Goal: Check status: Check status

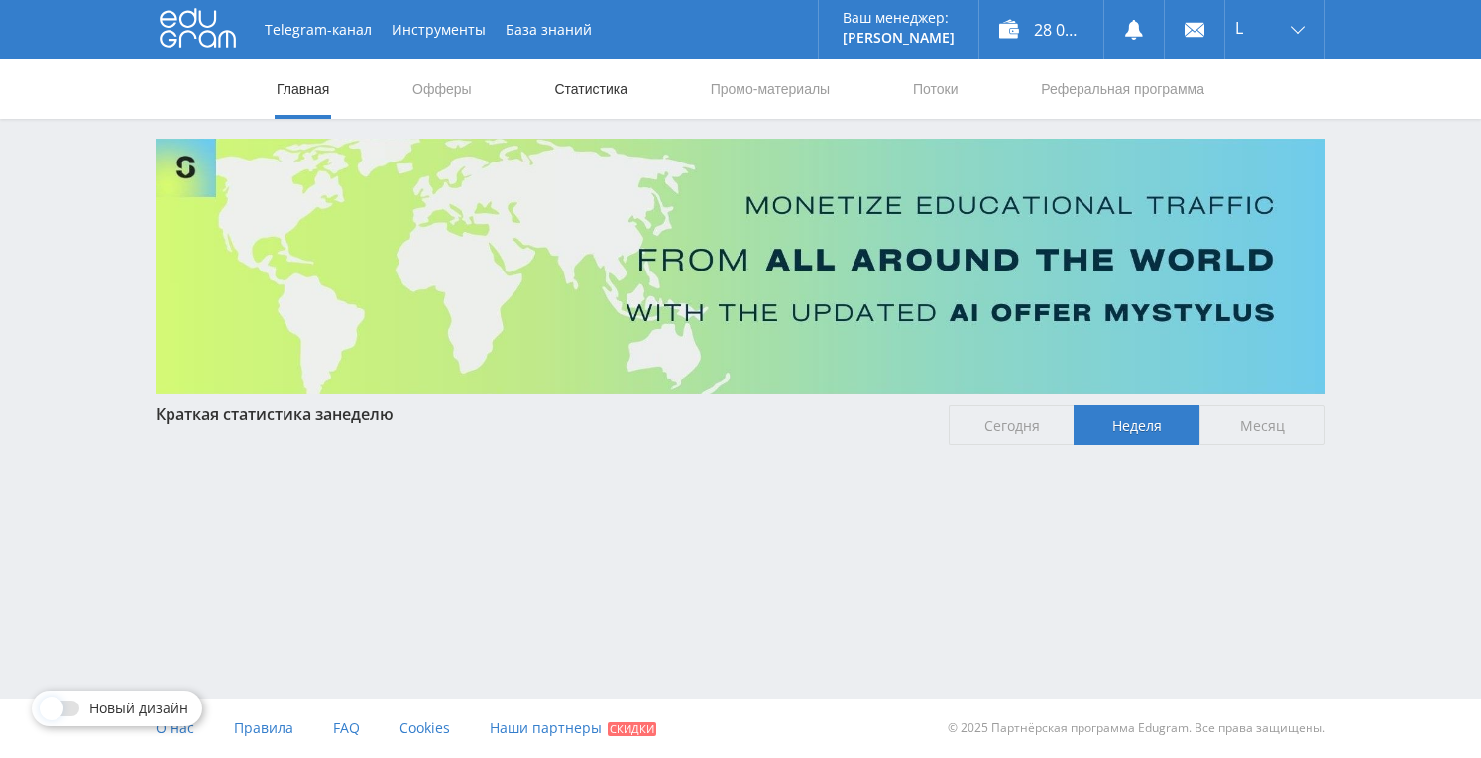
click at [567, 92] on link "Статистика" at bounding box center [590, 88] width 77 height 59
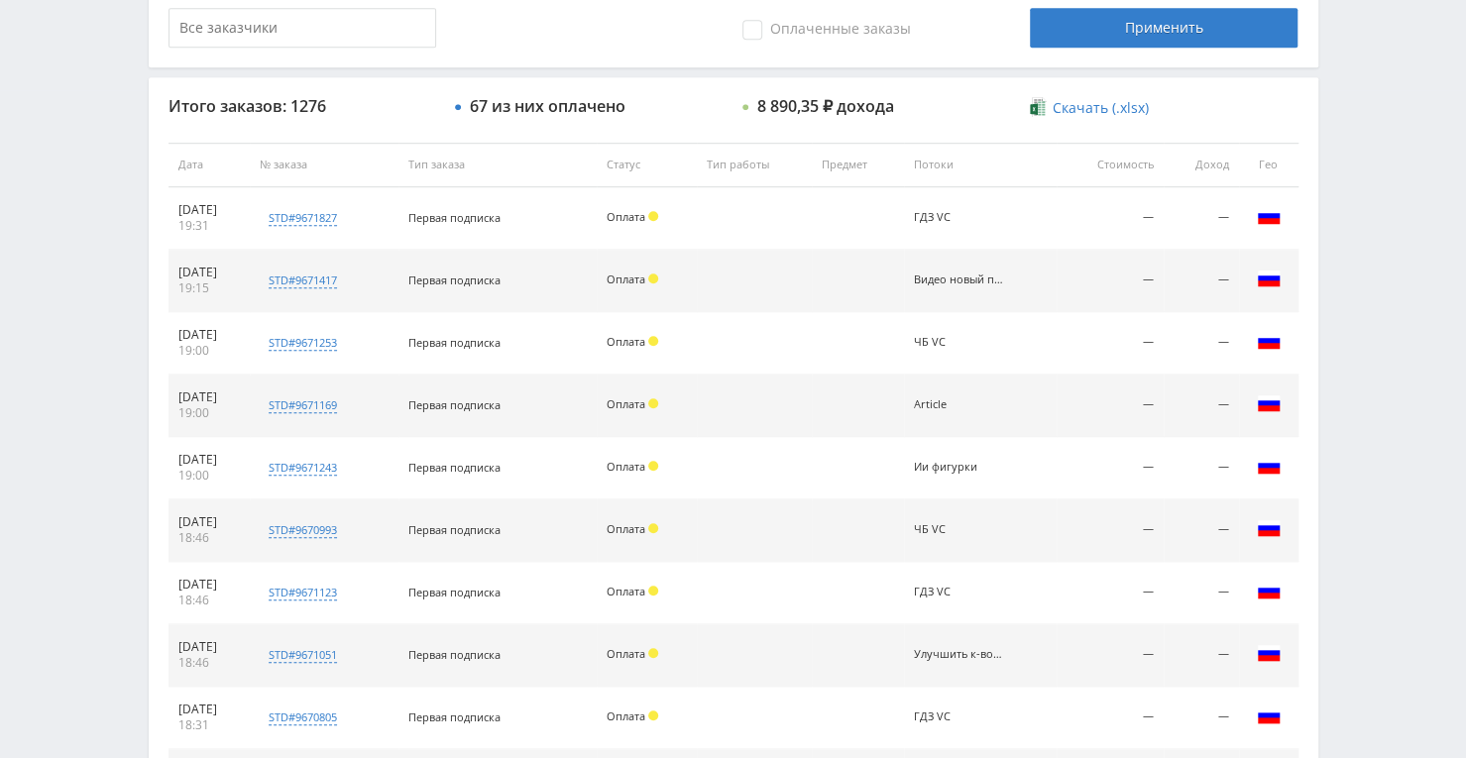
scroll to position [650, 0]
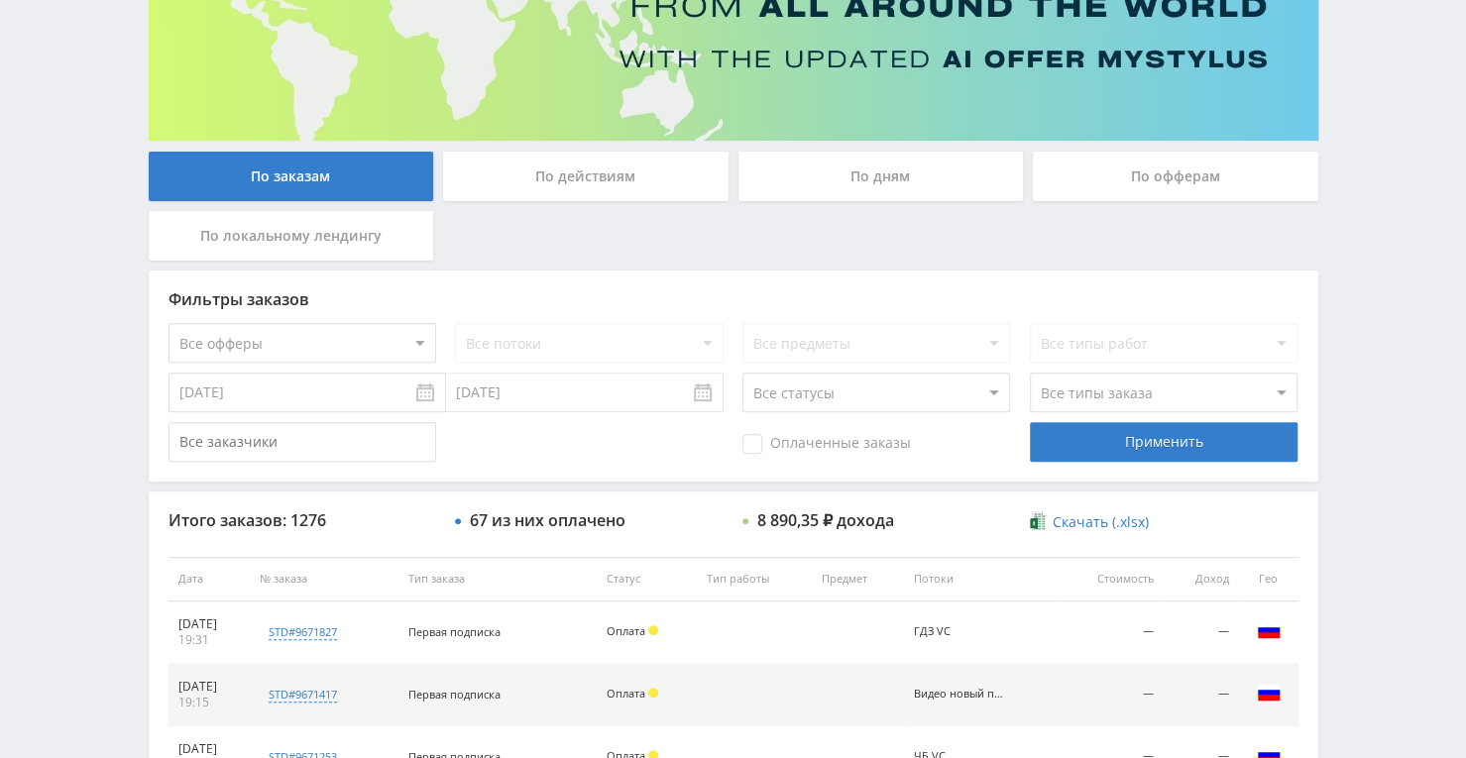
click at [841, 169] on div "По дням" at bounding box center [880, 177] width 285 height 50
click at [0, 0] on input "По дням" at bounding box center [0, 0] width 0 height 0
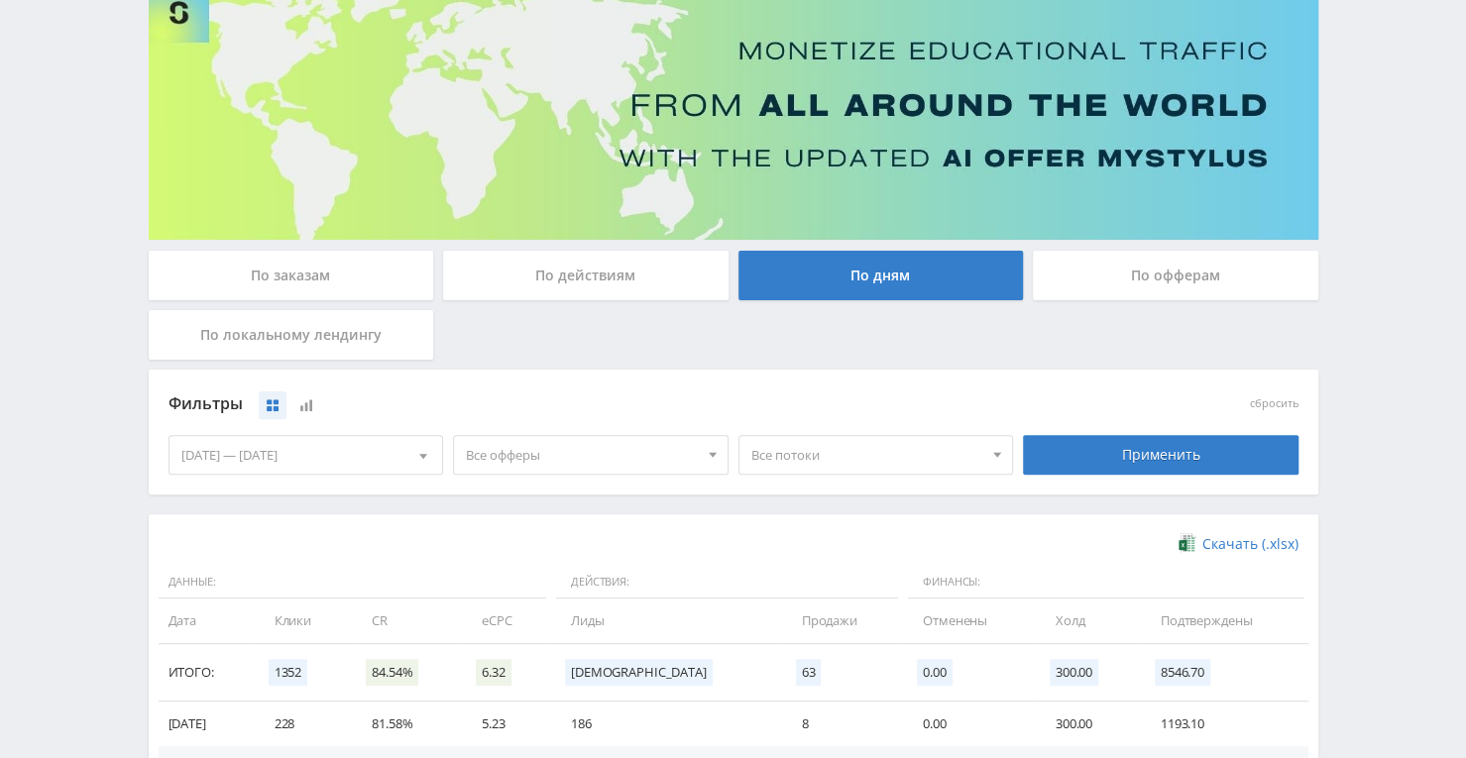
scroll to position [0, 0]
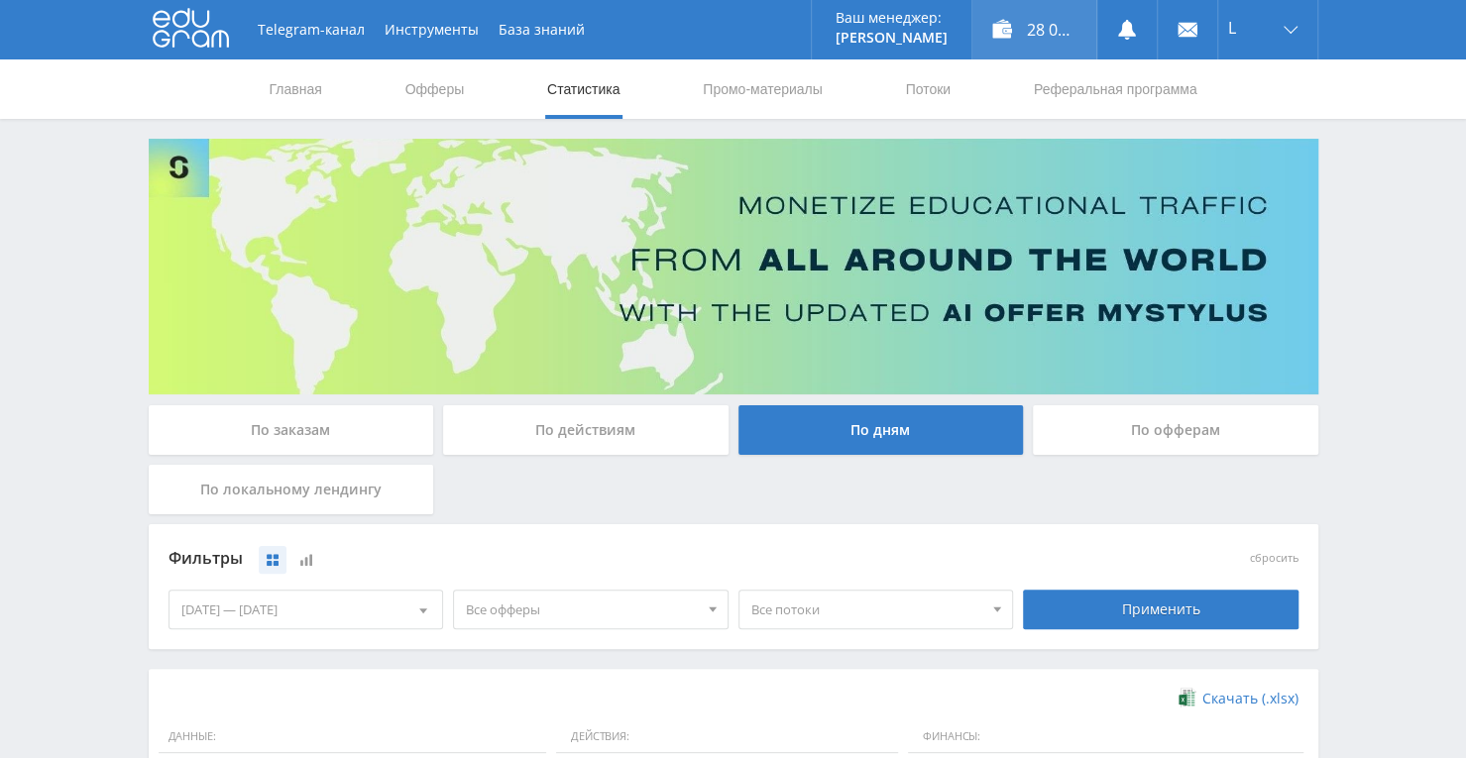
click at [1049, 25] on div "28 006,30 ₽" at bounding box center [1034, 29] width 124 height 59
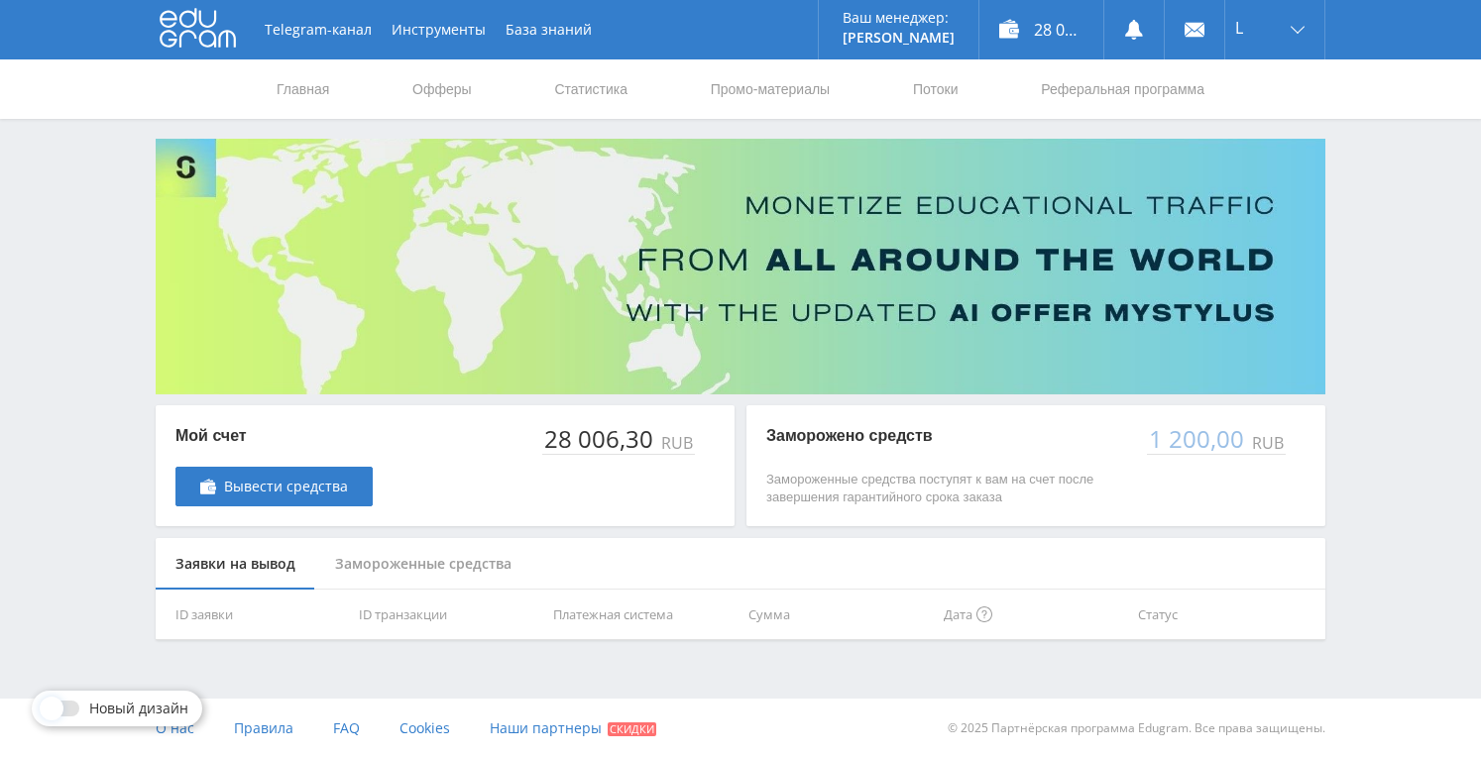
click at [886, 439] on p "Заморожено средств" at bounding box center [946, 436] width 361 height 22
click at [456, 569] on div "Замороженные средства" at bounding box center [423, 564] width 216 height 53
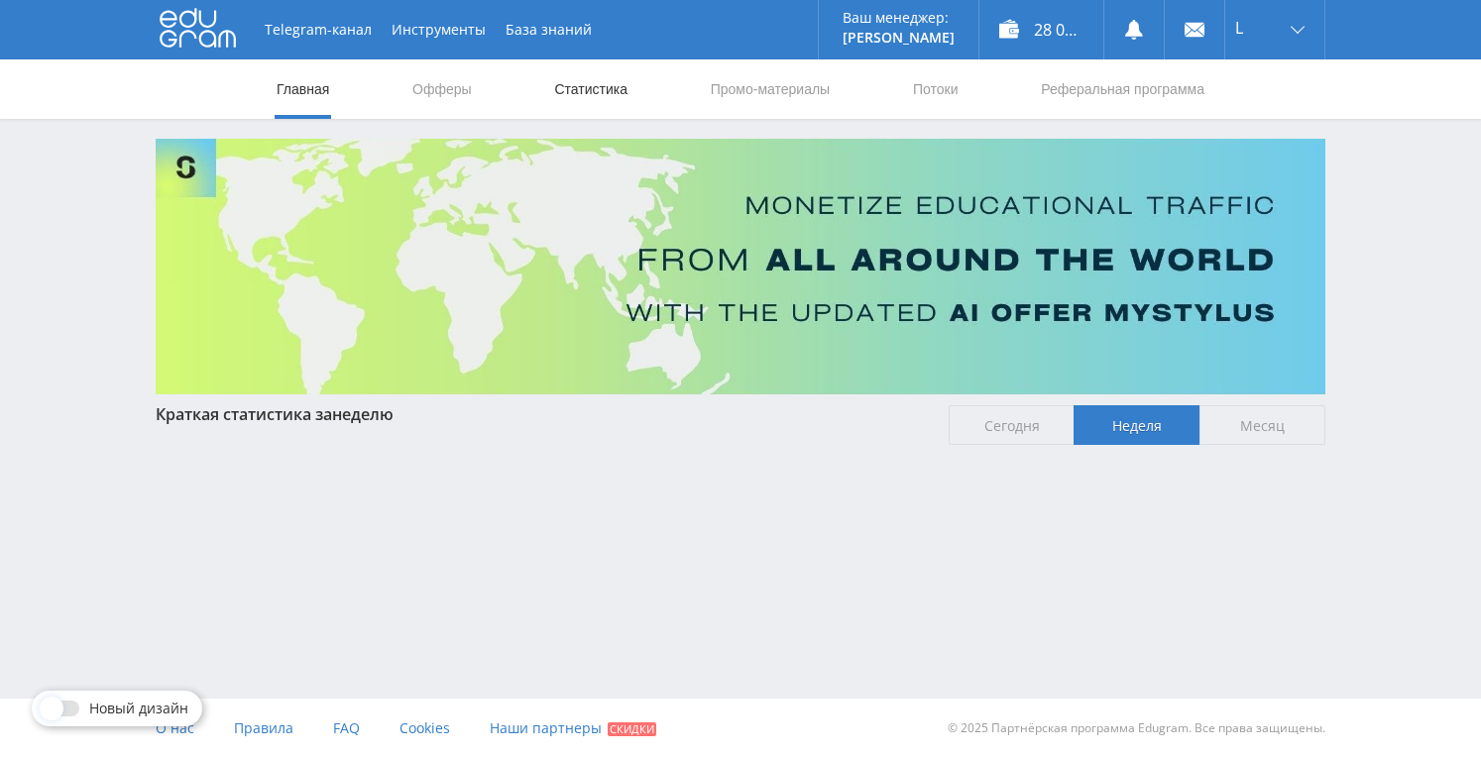
click at [595, 79] on link "Статистика" at bounding box center [590, 88] width 77 height 59
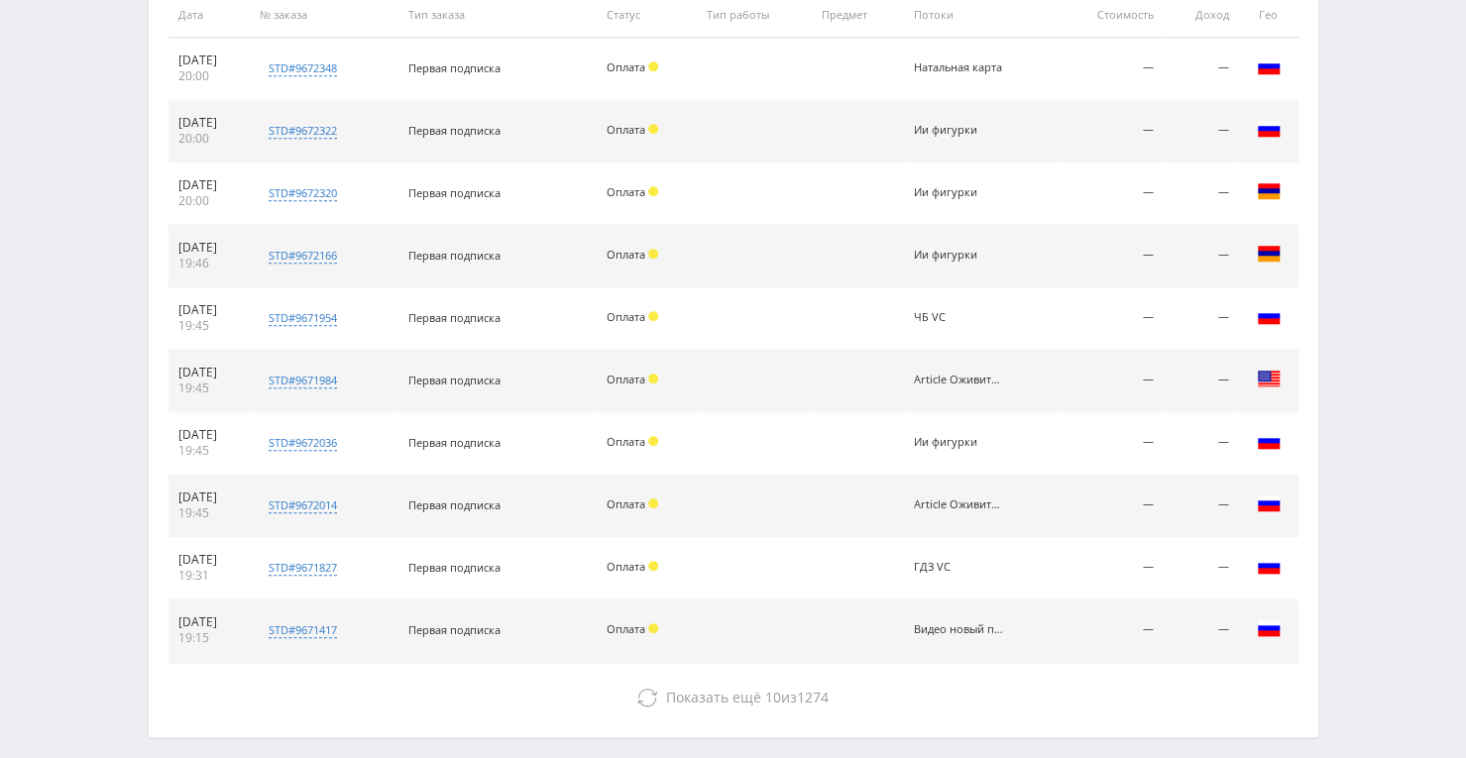
scroll to position [848, 0]
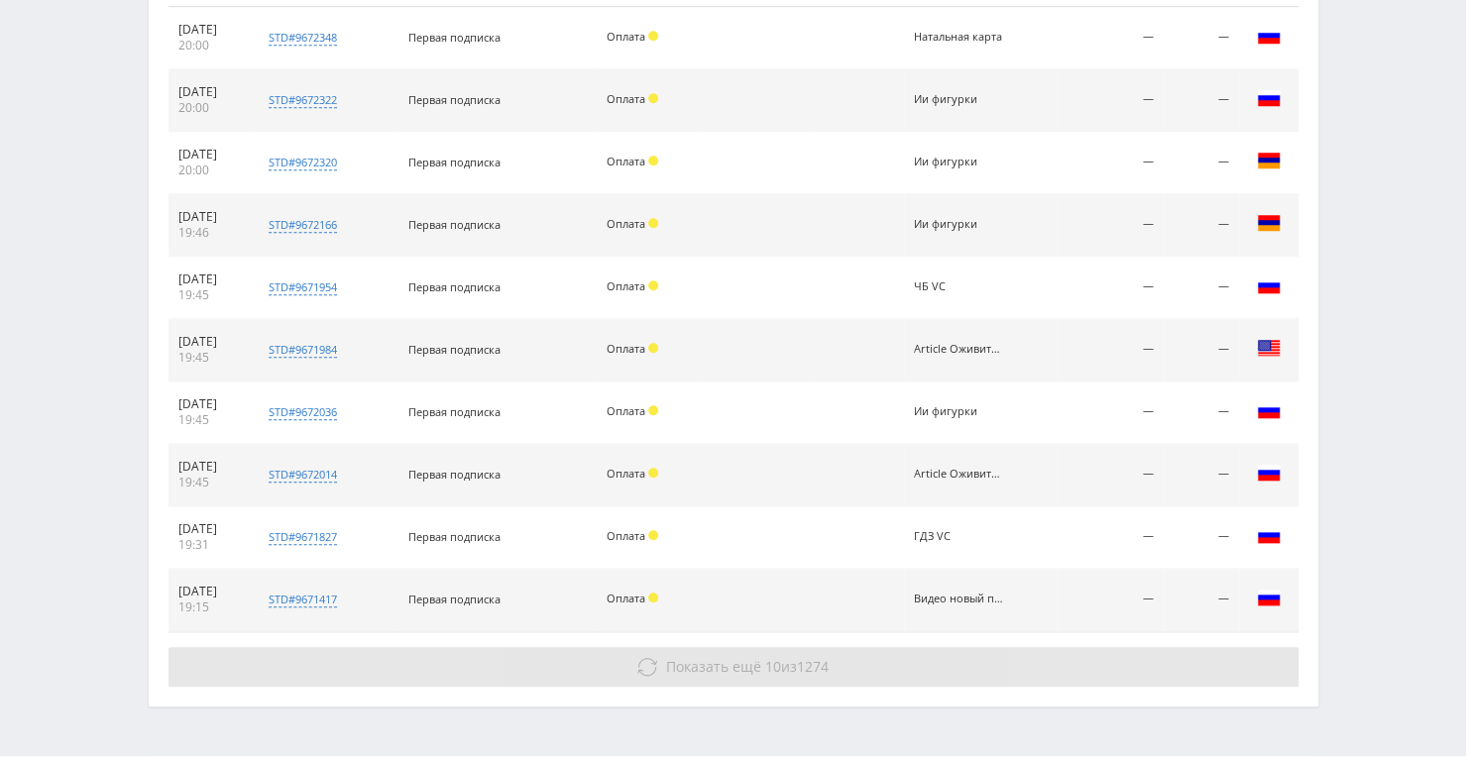
click at [792, 657] on span "Показать ещё 10 из 1274" at bounding box center [747, 666] width 163 height 19
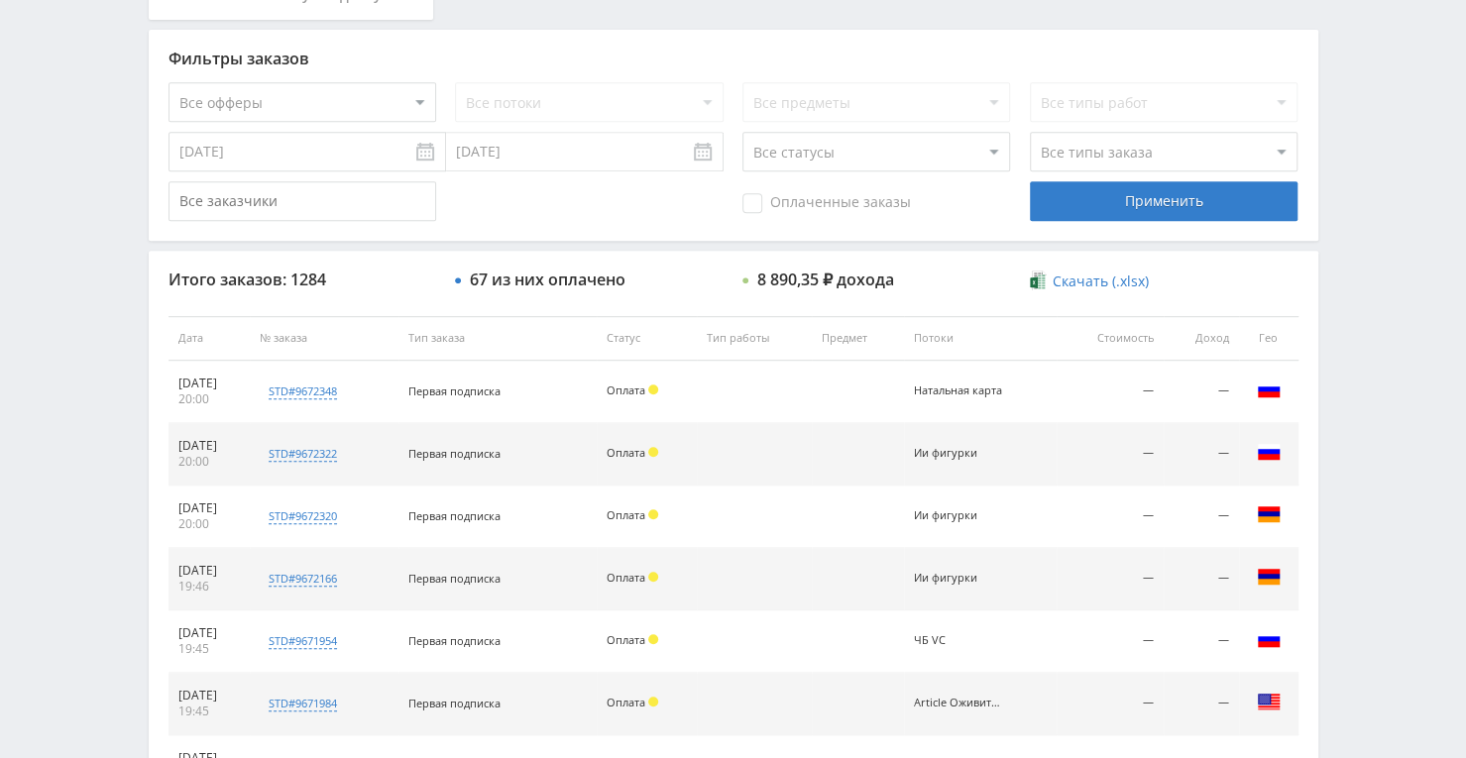
scroll to position [254, 0]
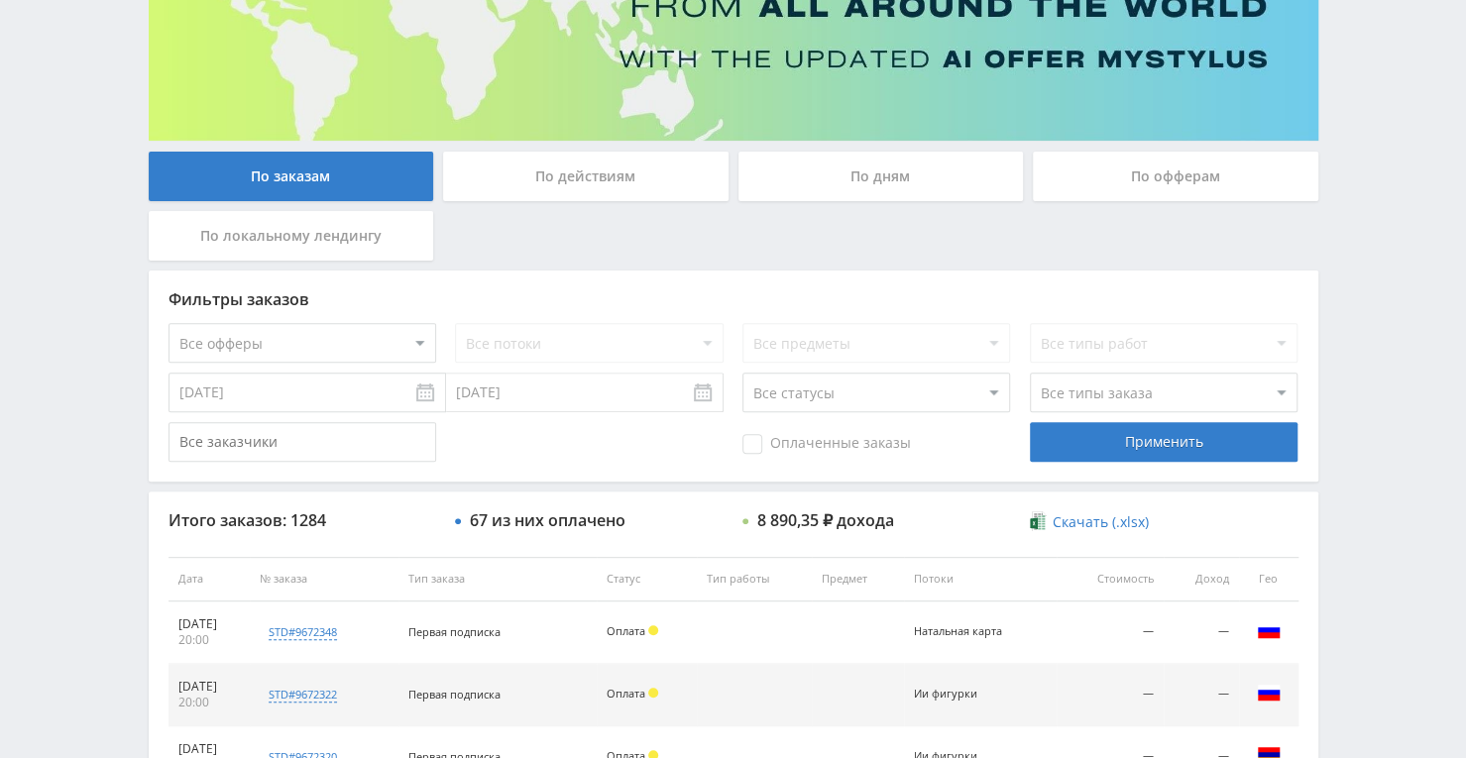
click at [916, 177] on div "По дням" at bounding box center [880, 177] width 285 height 50
click at [0, 0] on input "По дням" at bounding box center [0, 0] width 0 height 0
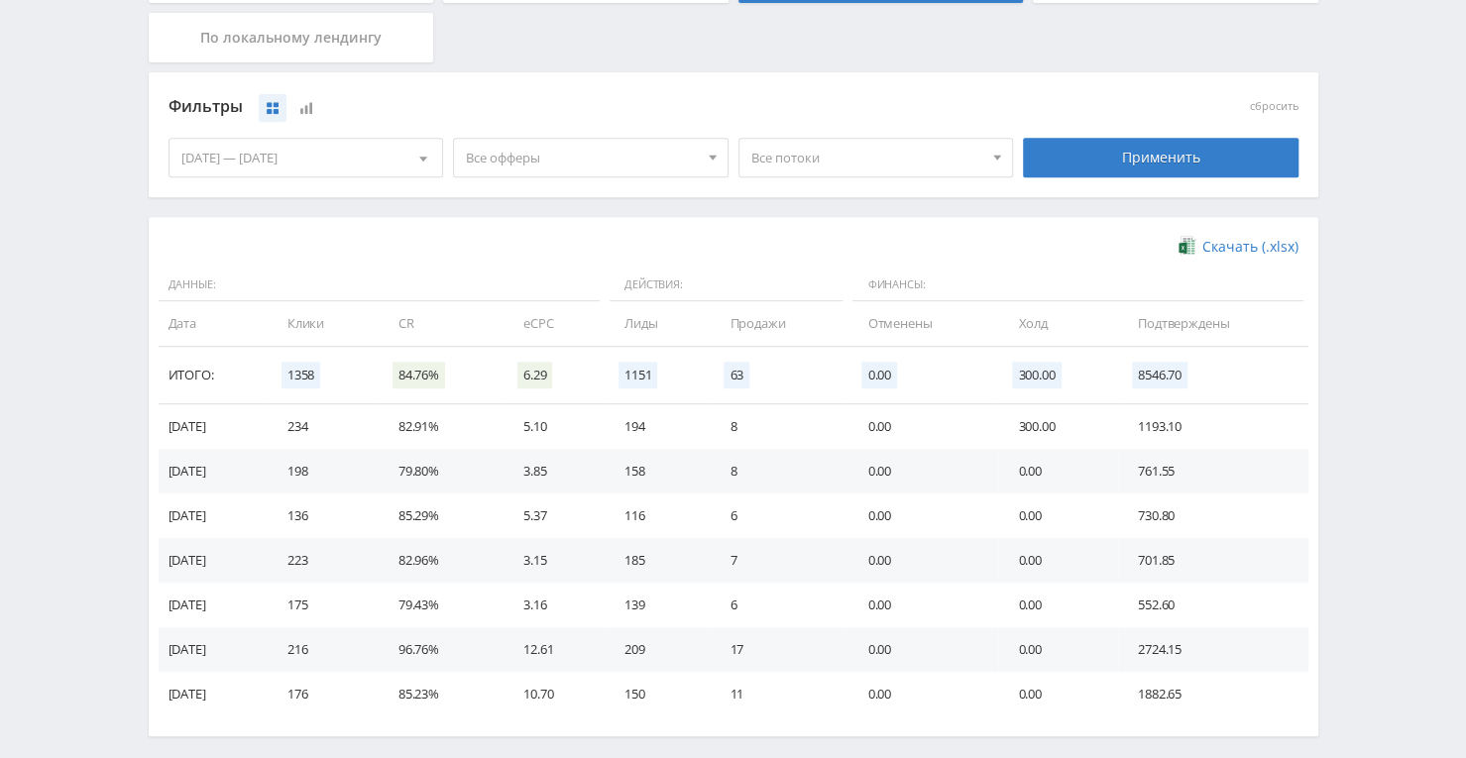
scroll to position [452, 0]
click at [818, 501] on td "6" at bounding box center [779, 516] width 138 height 45
